Goal: Task Accomplishment & Management: Use online tool/utility

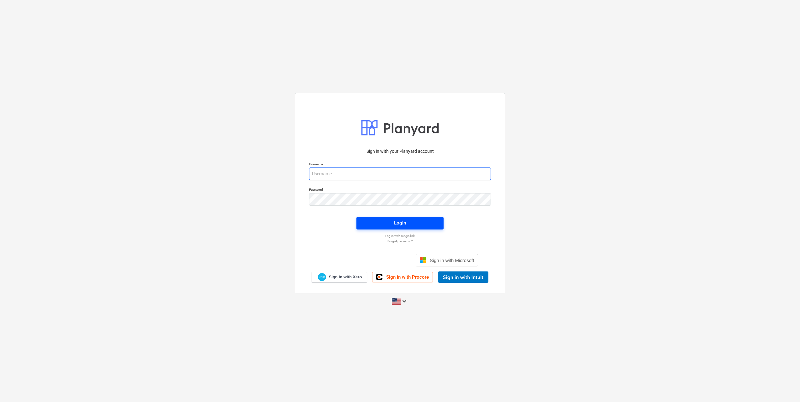
type input "[EMAIL_ADDRESS][DOMAIN_NAME]"
click at [402, 224] on div "Login" at bounding box center [400, 223] width 12 height 8
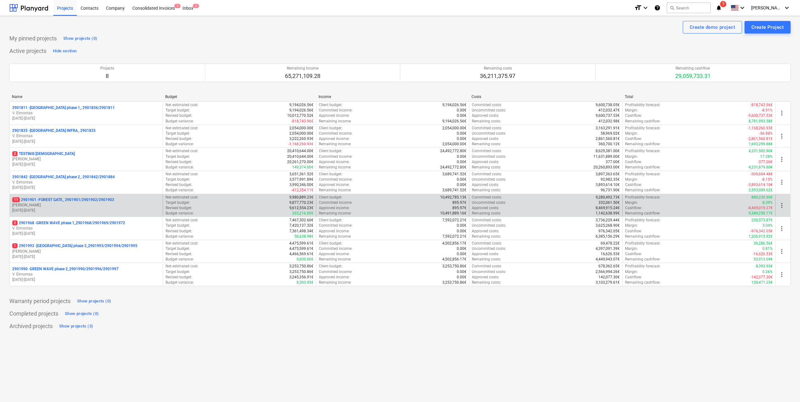
click at [89, 210] on p "[DATE] - [DATE]" at bounding box center [86, 210] width 148 height 5
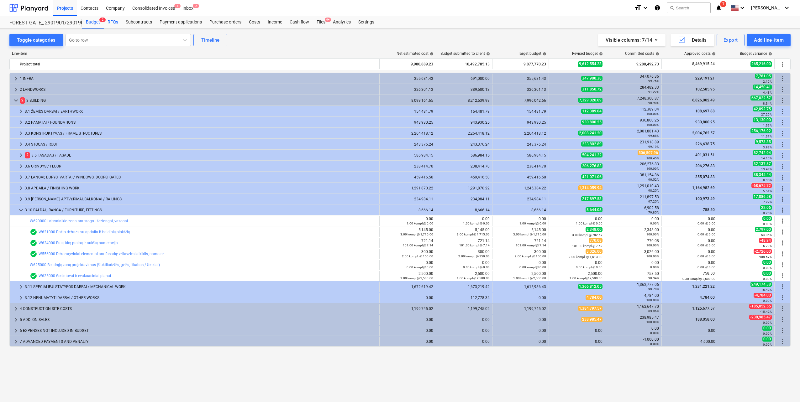
click at [113, 22] on div "RFQs" at bounding box center [113, 22] width 18 height 13
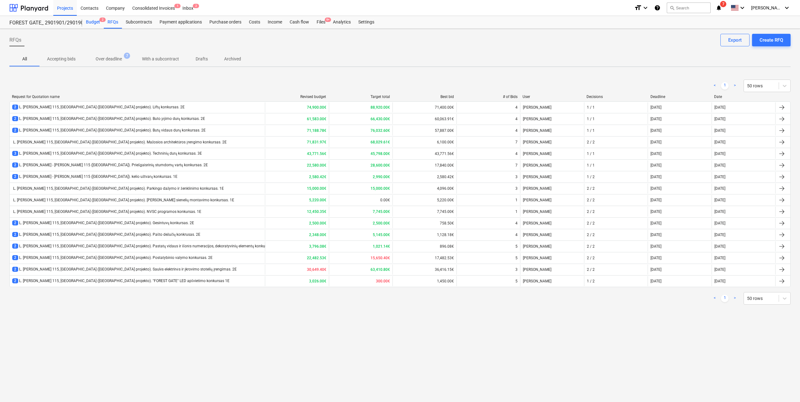
click at [97, 23] on div "Budget 2" at bounding box center [93, 22] width 22 height 13
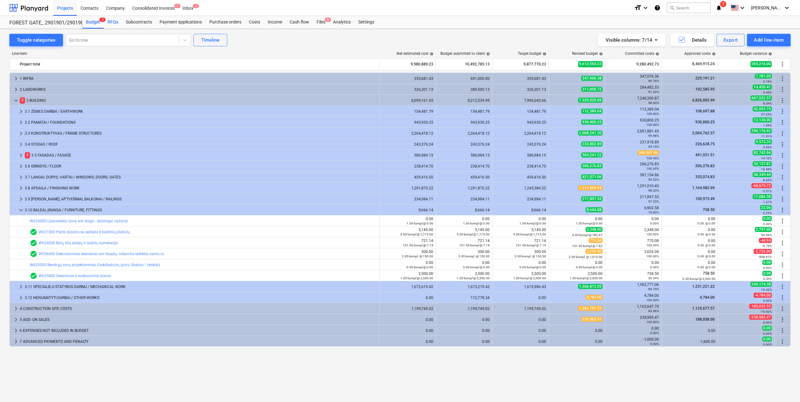
click at [108, 23] on div "RFQs" at bounding box center [113, 22] width 18 height 13
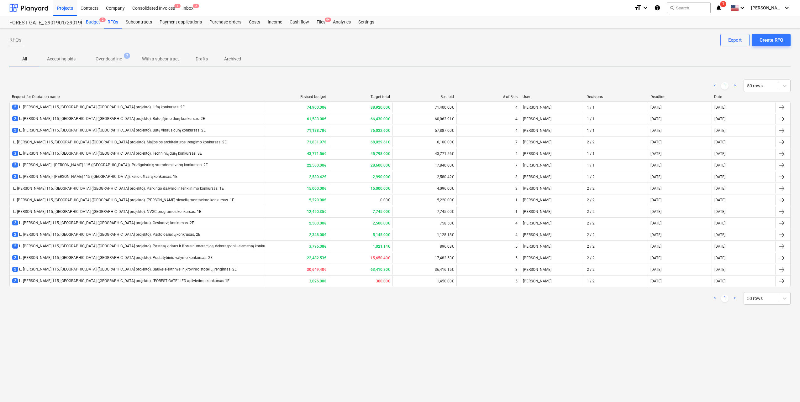
click at [94, 22] on div "Budget 2" at bounding box center [93, 22] width 22 height 13
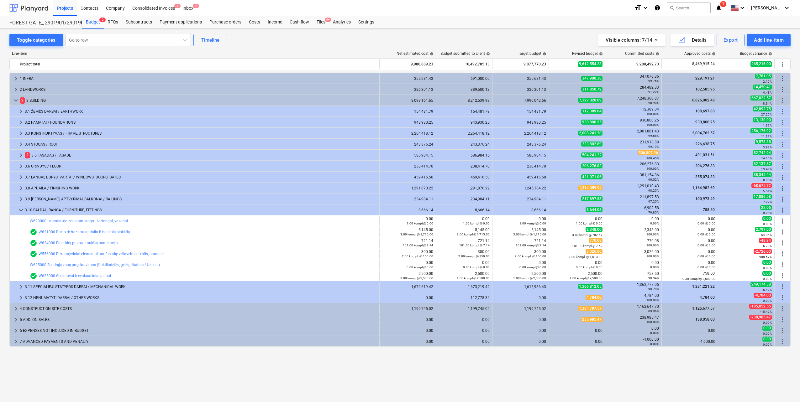
click at [38, 11] on div at bounding box center [28, 8] width 39 height 16
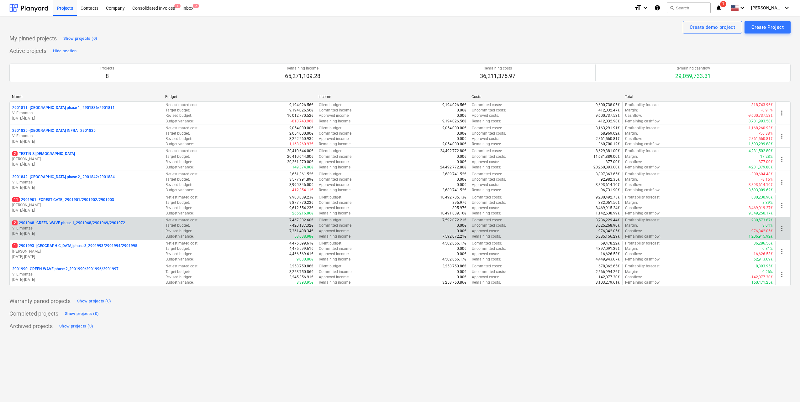
click at [82, 238] on div "2 2901968 - GREEN WAVE phase 1_2901968/2901969/2901972 V. Eimontas [DATE] - [DA…" at bounding box center [86, 229] width 153 height 22
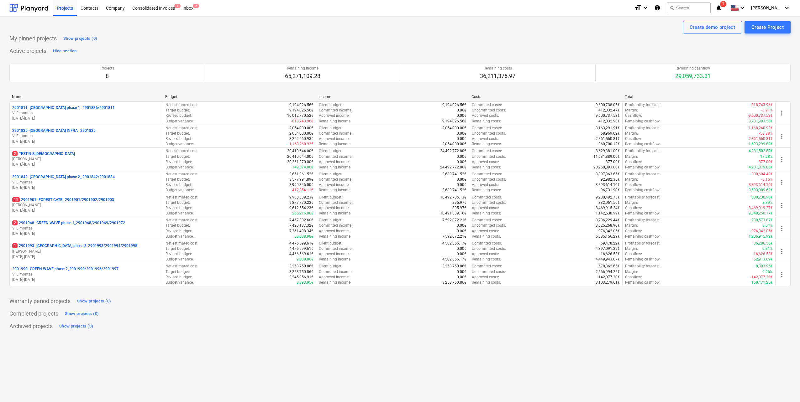
click at [84, 234] on p "[DATE] - [DATE]" at bounding box center [86, 233] width 148 height 5
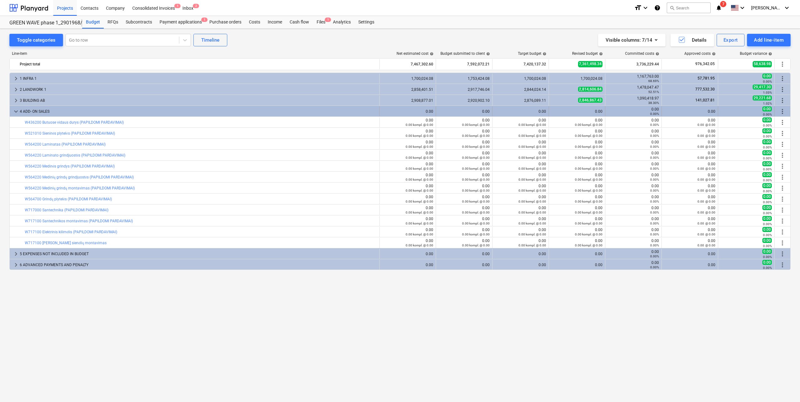
click at [15, 113] on span "keyboard_arrow_down" at bounding box center [16, 112] width 8 height 8
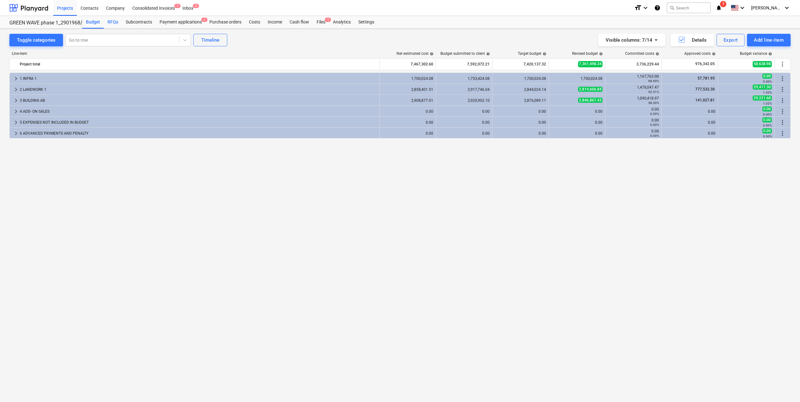
click at [114, 21] on div "RFQs" at bounding box center [113, 22] width 18 height 13
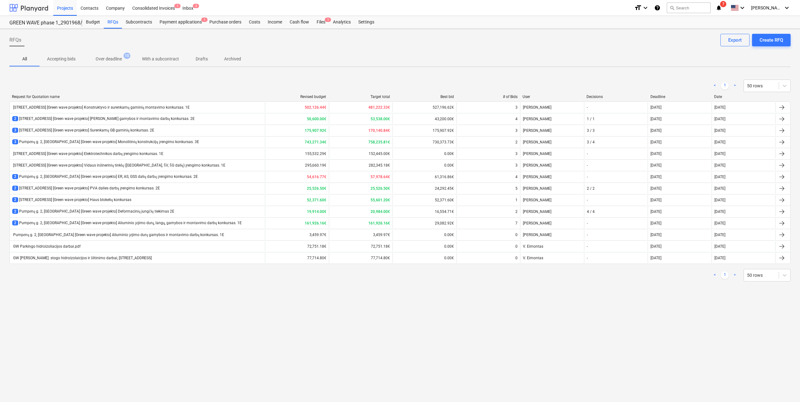
click at [29, 8] on div at bounding box center [28, 8] width 39 height 16
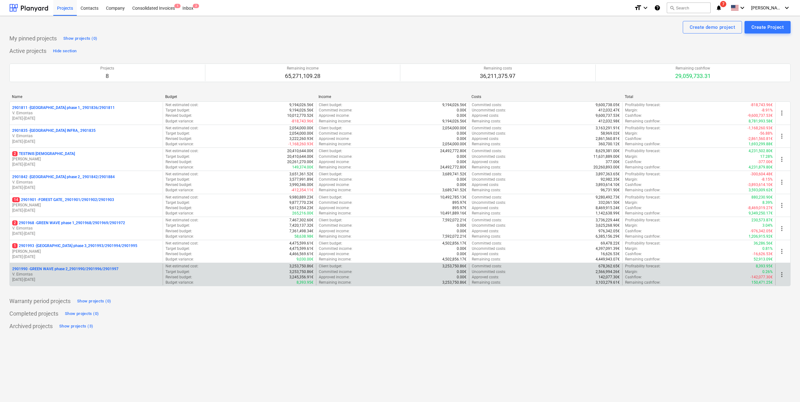
click at [93, 272] on p "2901990 - GREEN WAVE phase 2_2901990/2901996/2901997" at bounding box center [65, 269] width 106 height 5
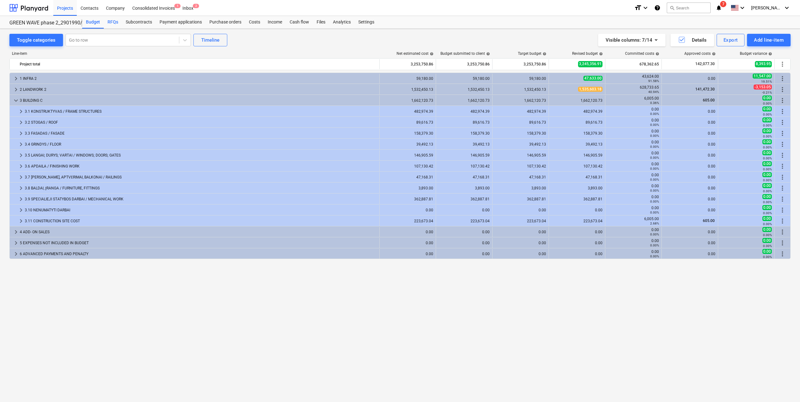
click at [114, 24] on div "RFQs" at bounding box center [113, 22] width 18 height 13
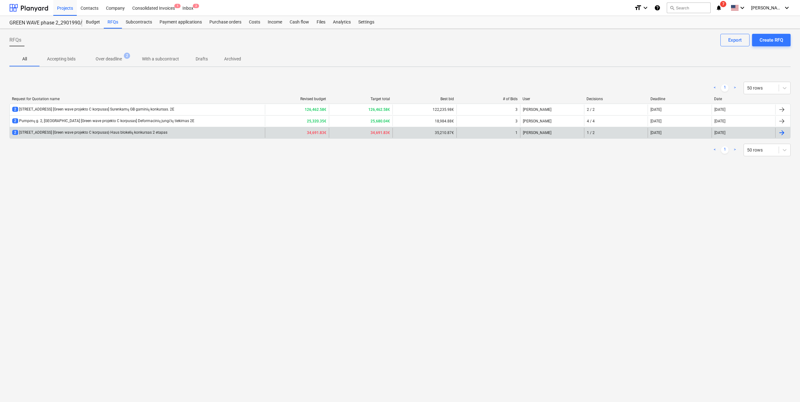
click at [181, 132] on div "2 [STREET_ADDRESS] [Green wave projekto C korpusas} Haus blokelių konkursas 2 e…" at bounding box center [137, 133] width 255 height 10
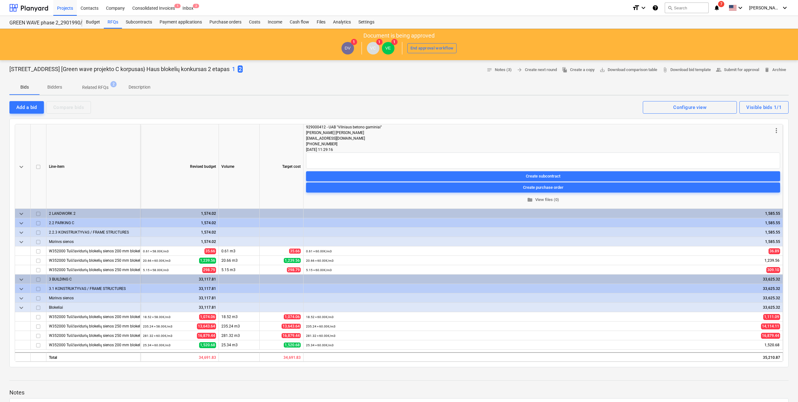
click at [138, 92] on span "Description" at bounding box center [139, 87] width 37 height 10
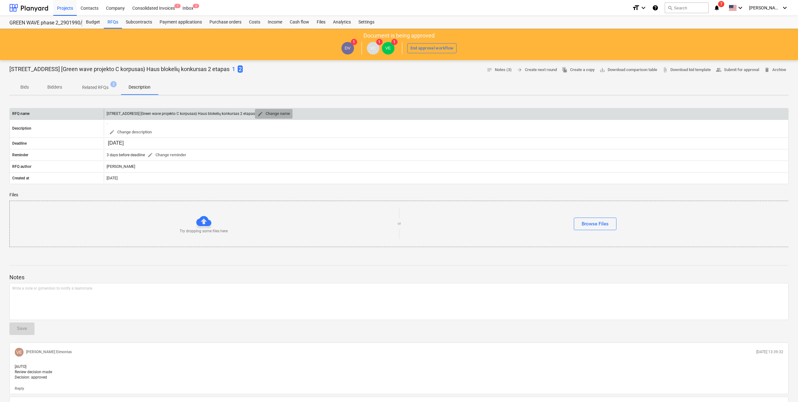
click at [258, 112] on button "edit Change name" at bounding box center [274, 114] width 38 height 10
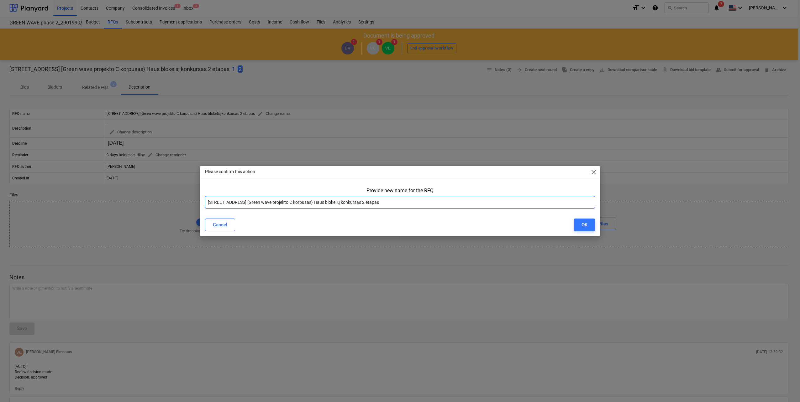
click at [316, 202] on input "[STREET_ADDRESS] [Green wave projekto C korpusas} Haus blokelių konkursas 2 eta…" at bounding box center [400, 202] width 390 height 13
type input "[STREET_ADDRESS] [Green wave projekto C korpusas] Haus blokelių konkursas 2 eta…"
click at [582, 225] on div "OK" at bounding box center [584, 225] width 6 height 8
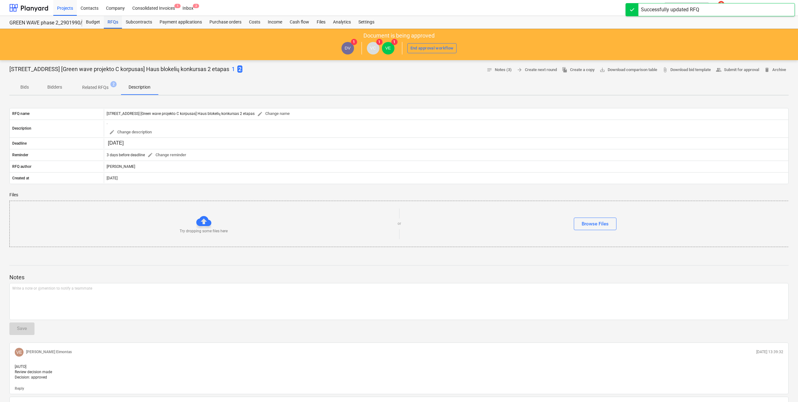
click at [114, 21] on div "RFQs" at bounding box center [113, 22] width 18 height 13
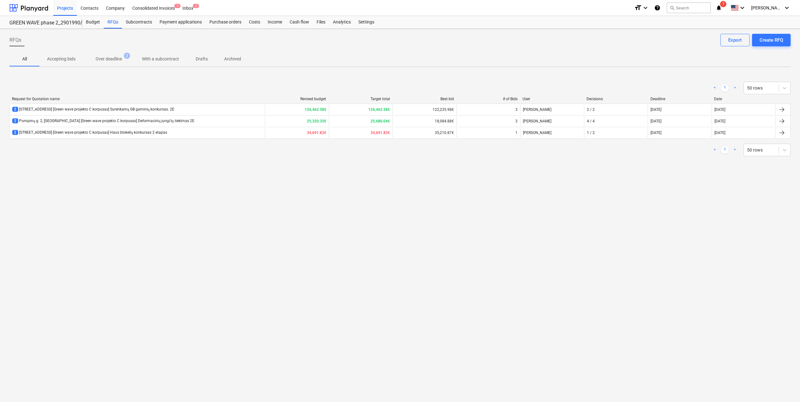
click at [186, 226] on div "RFQs Create RFQ Export All Accepting bids Over deadline 2 With a subcontract Dr…" at bounding box center [400, 216] width 800 height 374
click at [237, 217] on div "RFQs Create RFQ Export All Accepting bids Over deadline 2 With a subcontract Dr…" at bounding box center [400, 216] width 800 height 374
click at [132, 216] on div "RFQs Create RFQ Export All Accepting bids Over deadline 2 With a subcontract Dr…" at bounding box center [400, 216] width 800 height 374
drag, startPoint x: 132, startPoint y: 216, endPoint x: 125, endPoint y: 213, distance: 7.2
click at [125, 213] on div "RFQs Create RFQ Export All Accepting bids Over deadline 2 With a subcontract Dr…" at bounding box center [400, 216] width 800 height 374
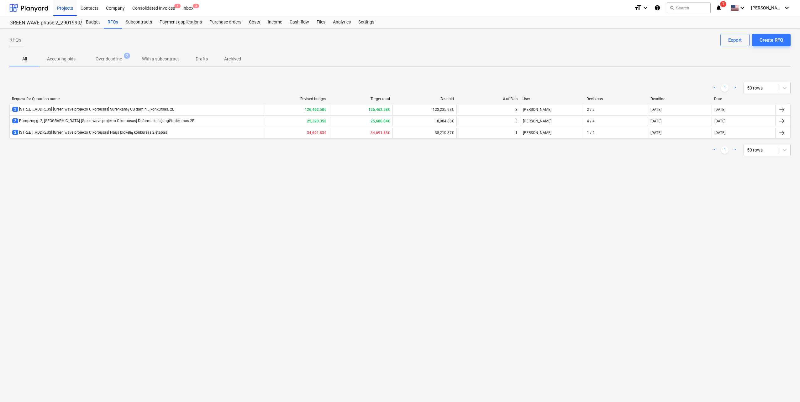
click at [206, 217] on div "RFQs Create RFQ Export All Accepting bids Over deadline 2 With a subcontract Dr…" at bounding box center [400, 216] width 800 height 374
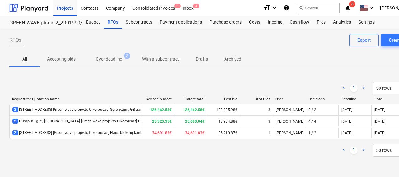
click at [257, 143] on div "< 1 > 50 rows" at bounding box center [214, 150] width 410 height 18
